Goal: Information Seeking & Learning: Learn about a topic

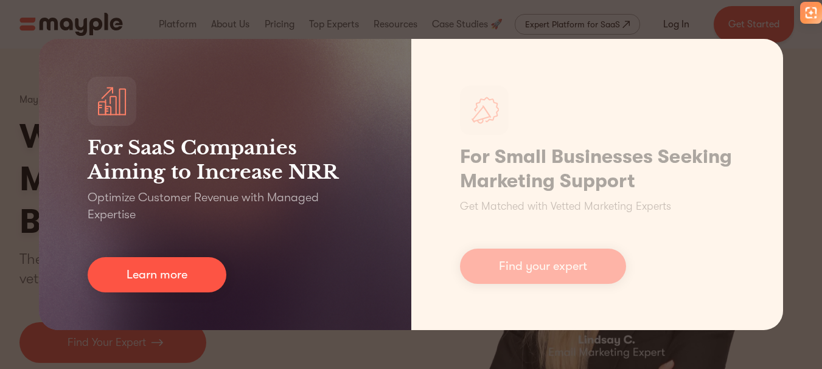
scroll to position [356, 0]
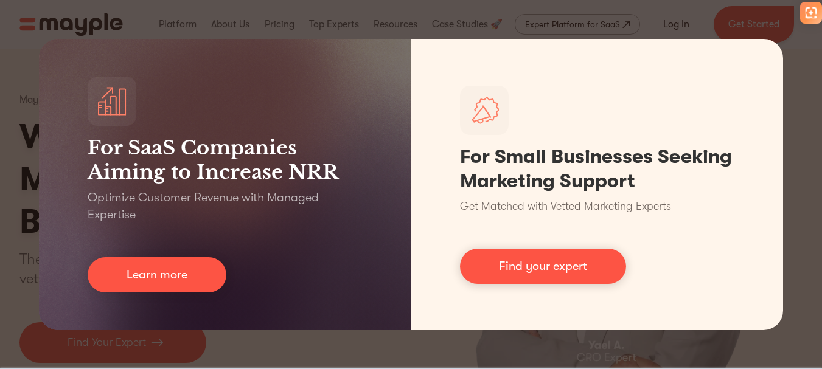
click at [803, 123] on div "For SaaS Companies Aiming to Increase NRR Optimize Customer Revenue with Manage…" at bounding box center [411, 184] width 822 height 369
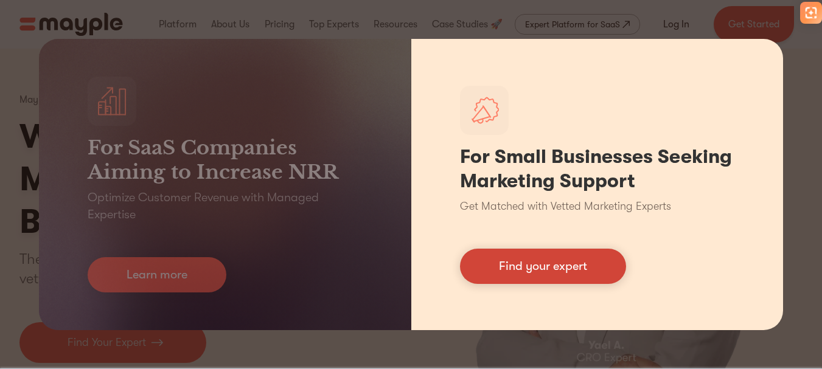
click at [533, 265] on link "Find your expert" at bounding box center [543, 266] width 166 height 35
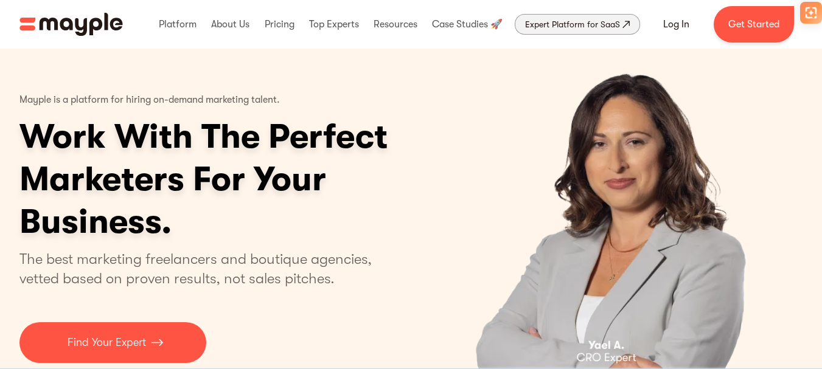
click at [573, 26] on div "Expert Platform for SaaS" at bounding box center [572, 24] width 95 height 15
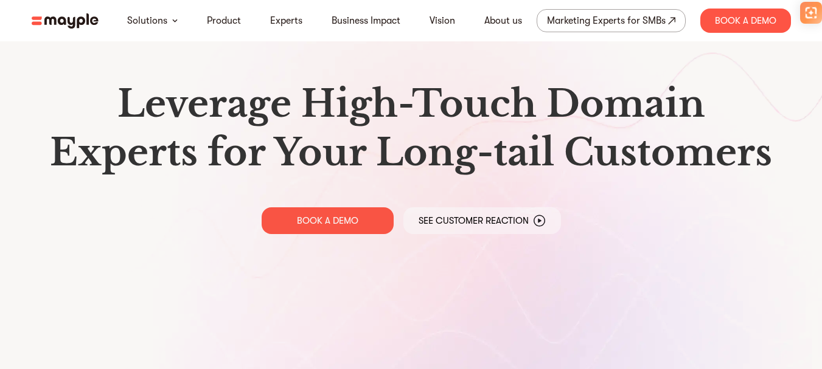
scroll to position [356, 0]
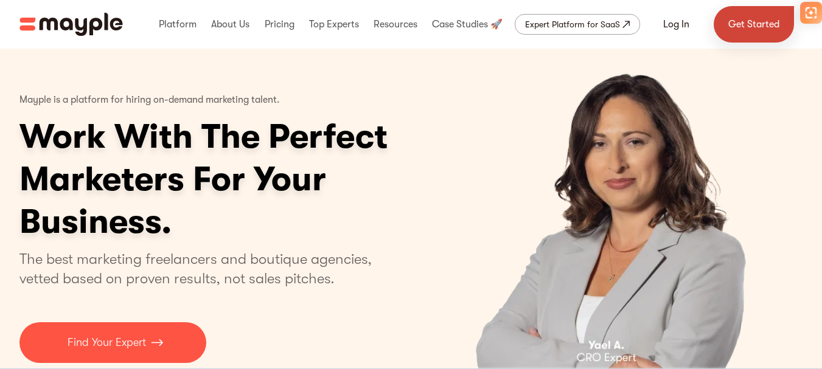
click at [751, 19] on link "Get Started" at bounding box center [754, 24] width 80 height 37
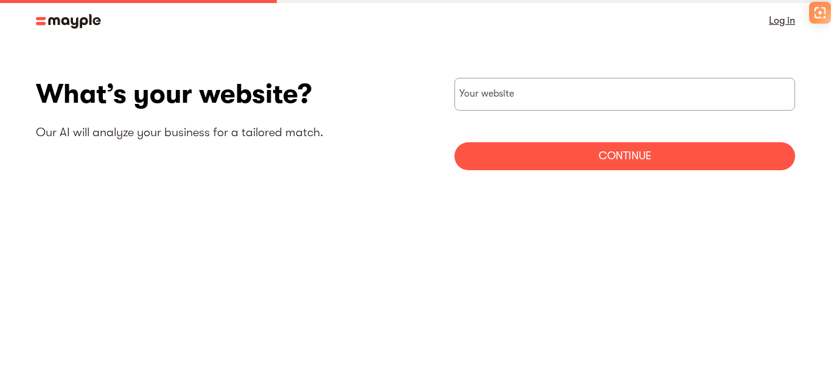
scroll to position [356, 0]
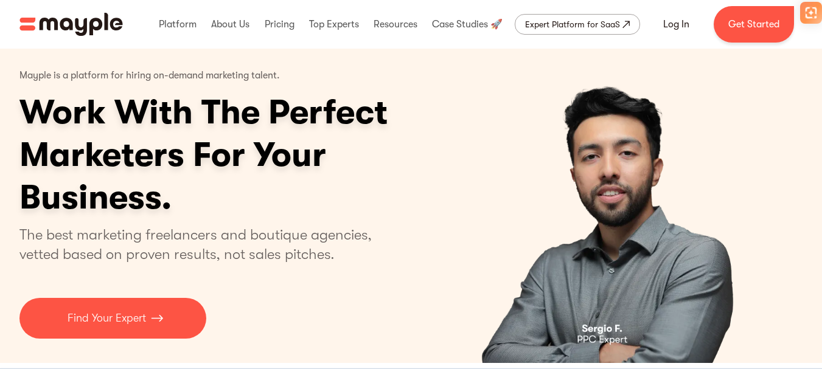
scroll to position [49, 0]
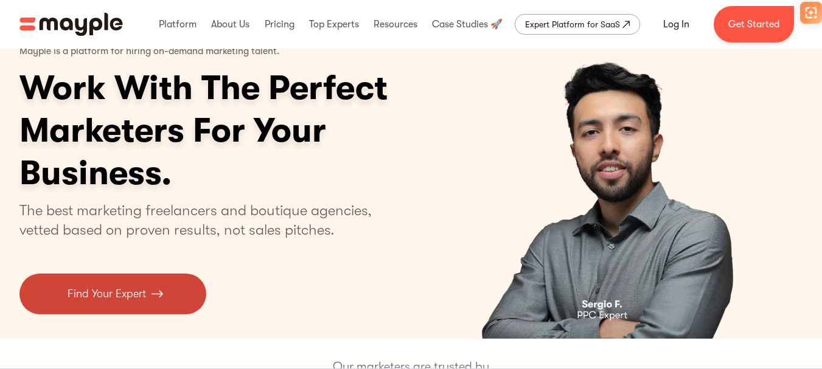
click at [152, 291] on img at bounding box center [157, 294] width 12 height 16
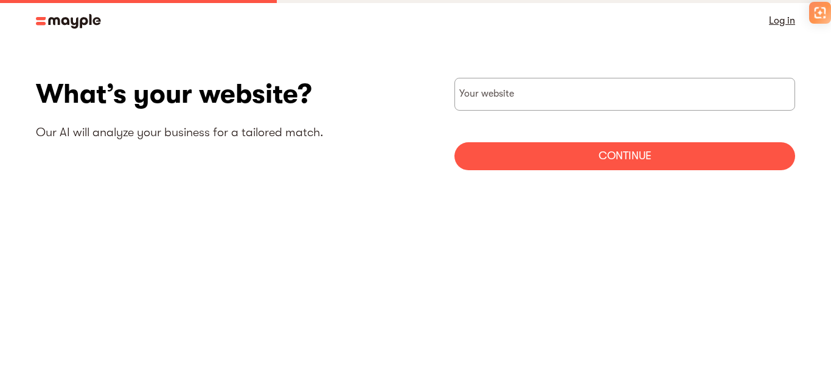
scroll to position [356, 0]
click at [602, 100] on input "websiteStep" at bounding box center [625, 94] width 341 height 33
click at [782, 24] on link "Log in" at bounding box center [782, 20] width 26 height 17
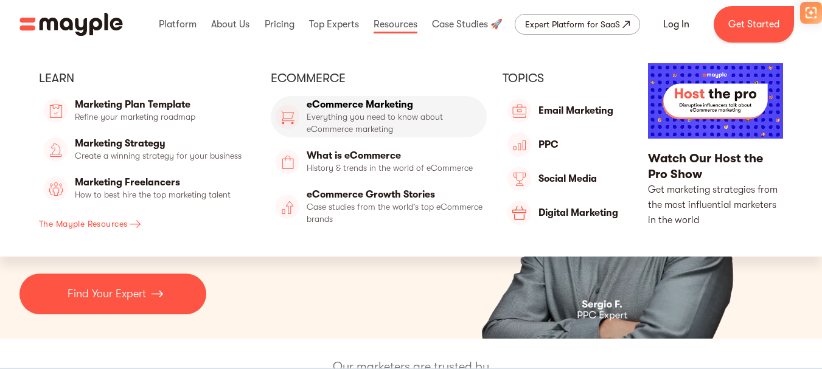
click at [374, 114] on link "eCommerce Marketing" at bounding box center [378, 116] width 215 height 41
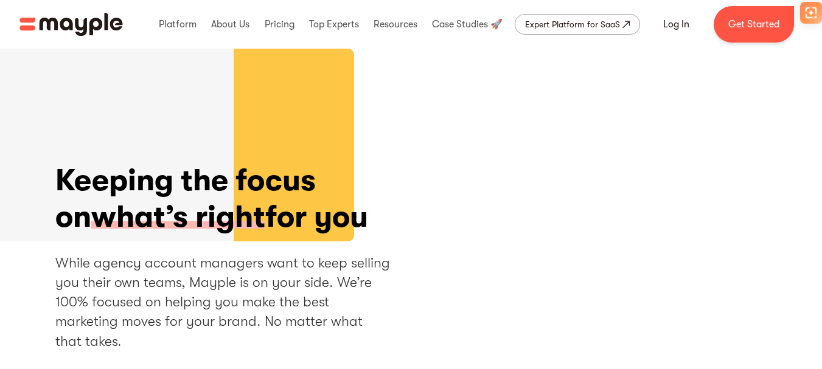
scroll to position [356, 0]
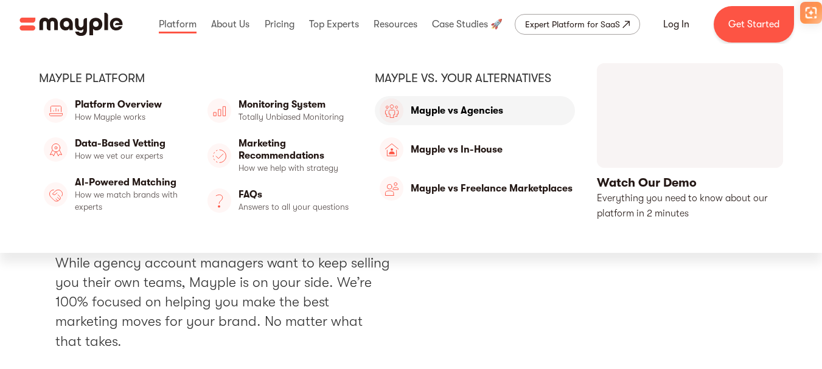
click at [423, 104] on link "Mayple vs Agencies" at bounding box center [475, 110] width 200 height 29
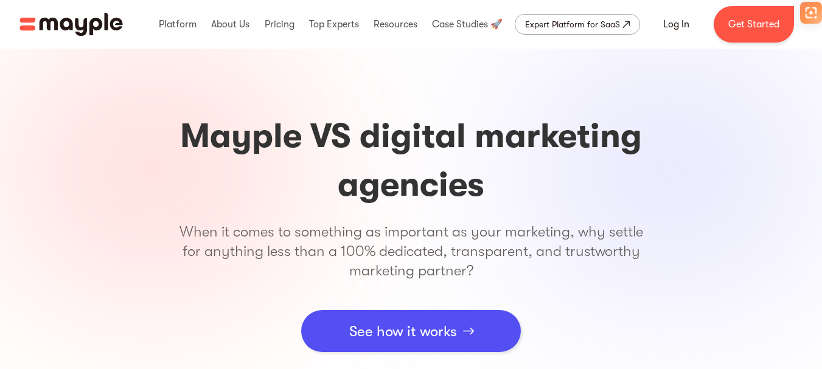
scroll to position [356, 0]
click at [402, 338] on div "See how it works" at bounding box center [403, 331] width 108 height 37
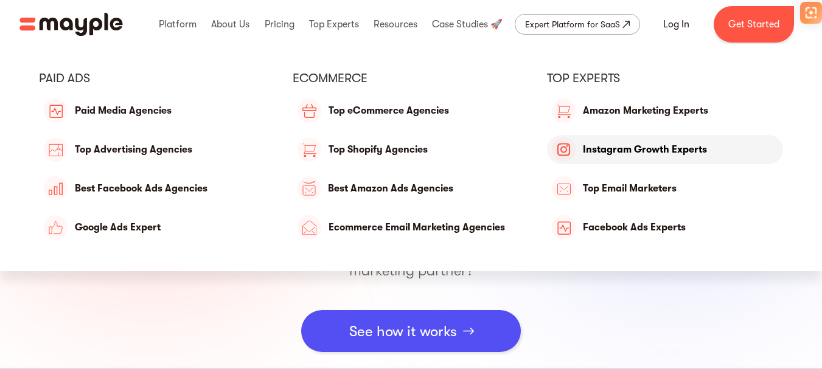
click at [635, 157] on link "Instagram Growth Experts" at bounding box center [665, 149] width 236 height 29
